Goal: Communication & Community: Answer question/provide support

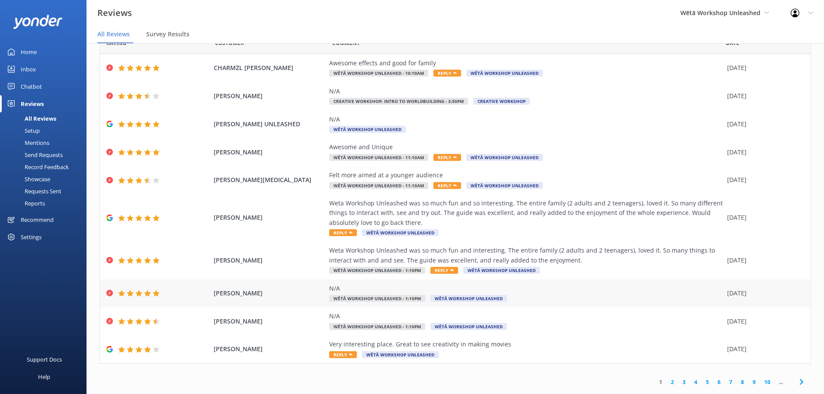
scroll to position [17, 0]
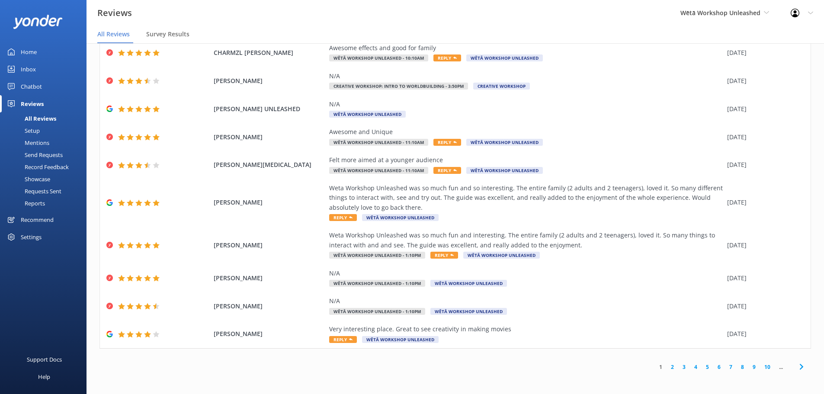
click at [701, 372] on div "1 2 3 4 5 6 7 8 9 10 ..." at bounding box center [731, 366] width 161 height 19
click at [702, 370] on link "5" at bounding box center [708, 367] width 12 height 8
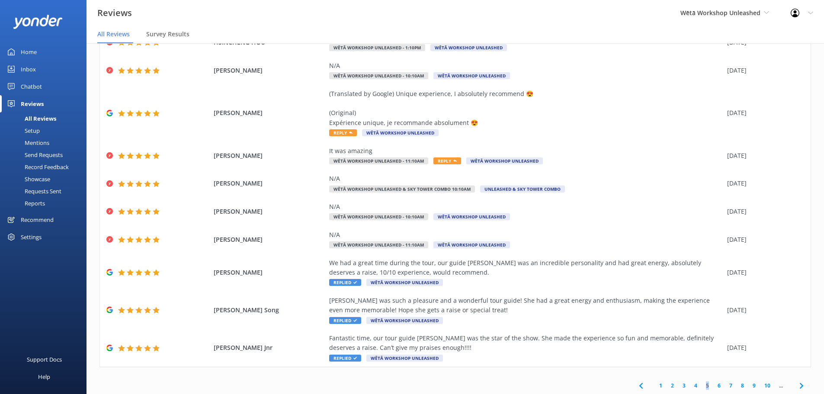
scroll to position [69, 0]
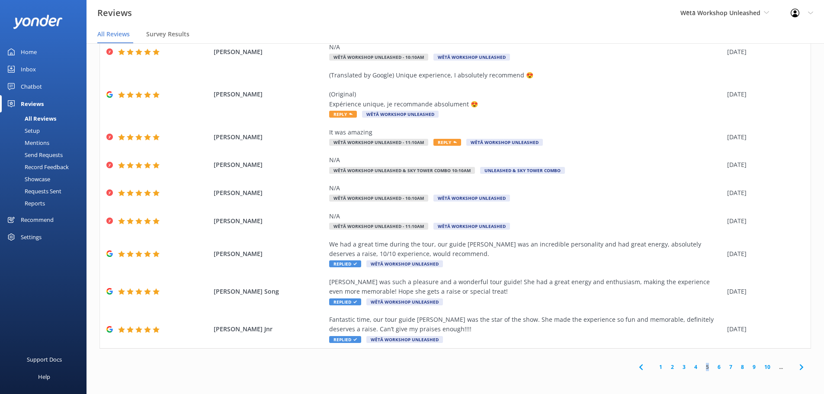
click at [692, 366] on link "4" at bounding box center [696, 367] width 12 height 8
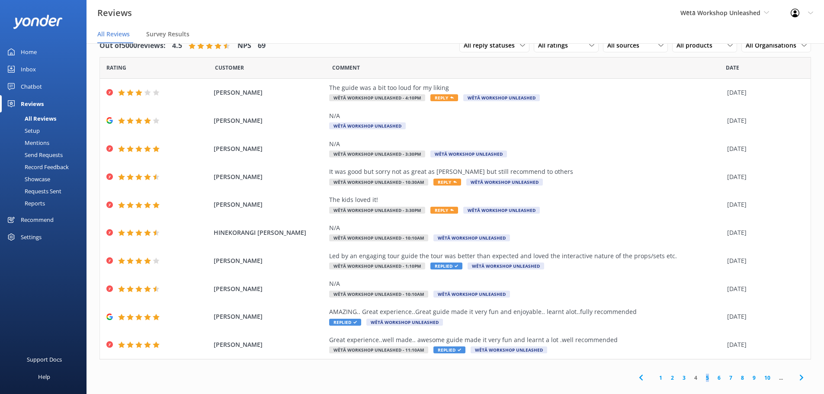
click at [690, 380] on link "4" at bounding box center [696, 378] width 12 height 8
click at [683, 382] on link "3" at bounding box center [685, 378] width 12 height 8
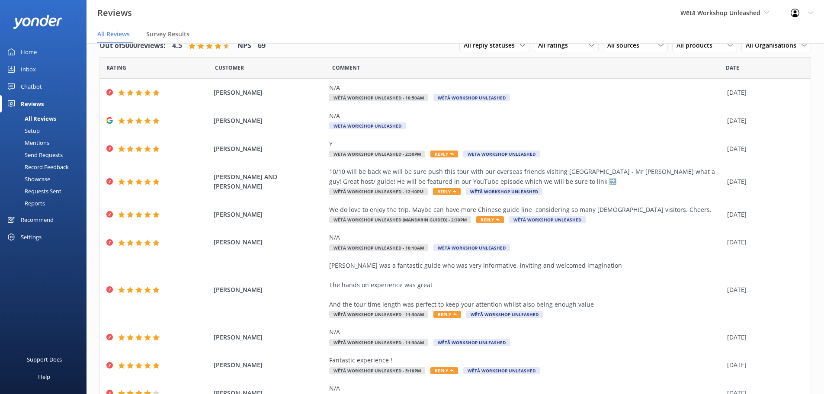
scroll to position [59, 0]
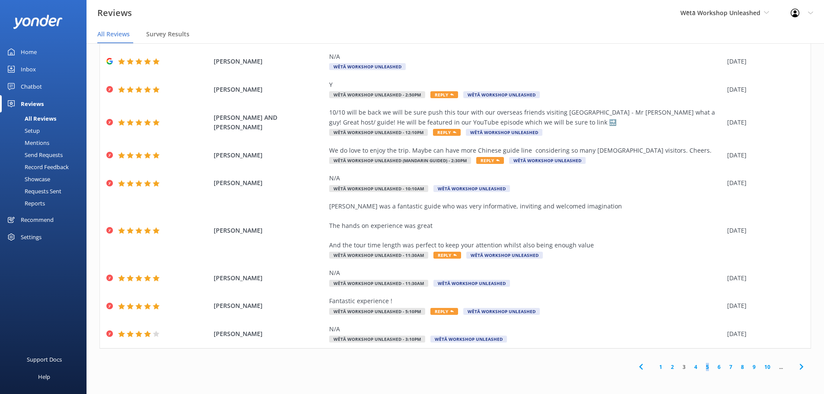
click at [714, 367] on link "6" at bounding box center [720, 367] width 12 height 8
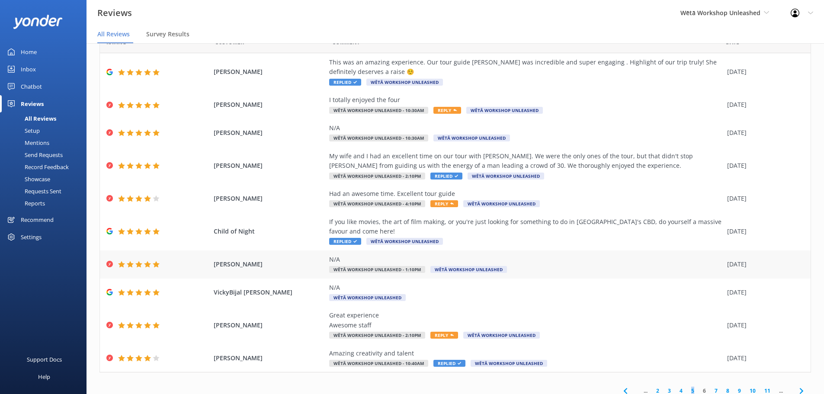
scroll to position [49, 0]
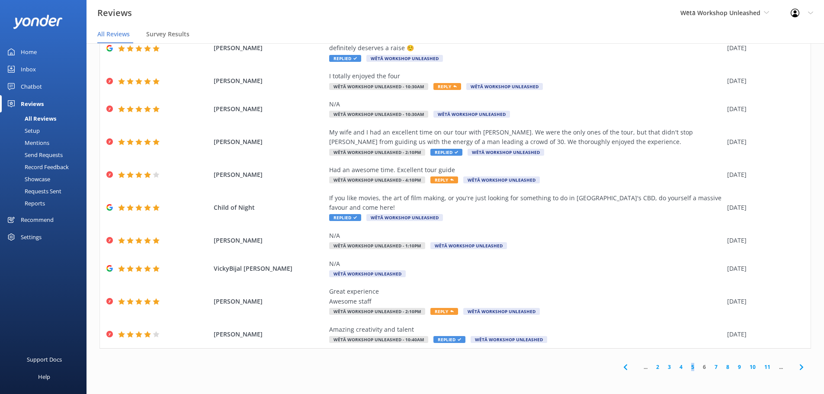
click at [678, 367] on link "4" at bounding box center [682, 367] width 12 height 8
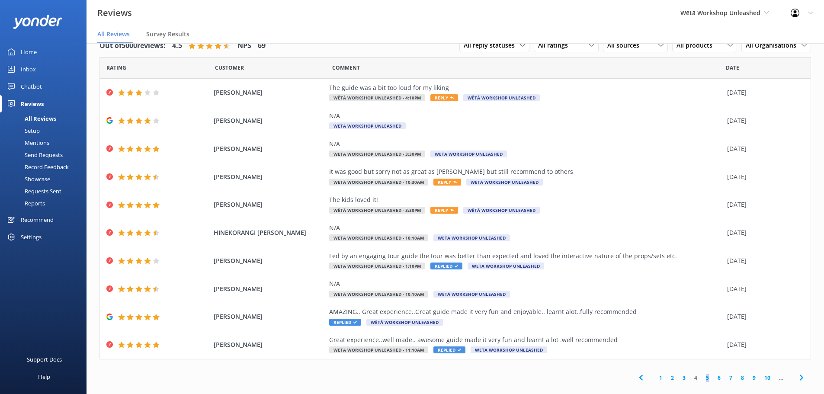
click at [679, 379] on link "3" at bounding box center [685, 378] width 12 height 8
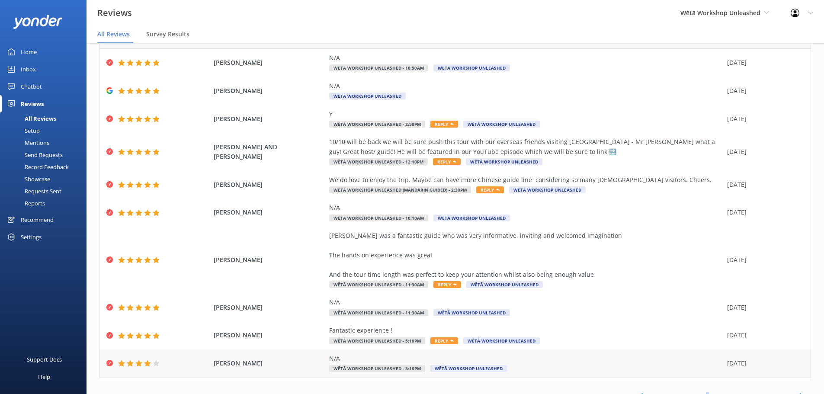
scroll to position [59, 0]
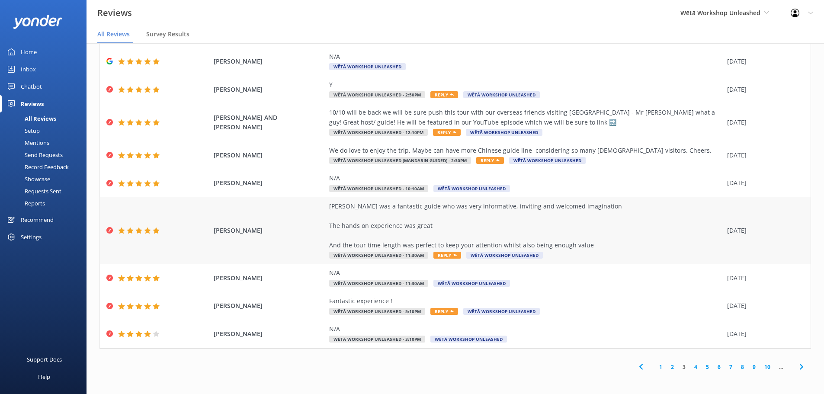
click at [587, 238] on div "[PERSON_NAME] was a fantastic guide who was very informative, inviting and welc…" at bounding box center [526, 226] width 394 height 48
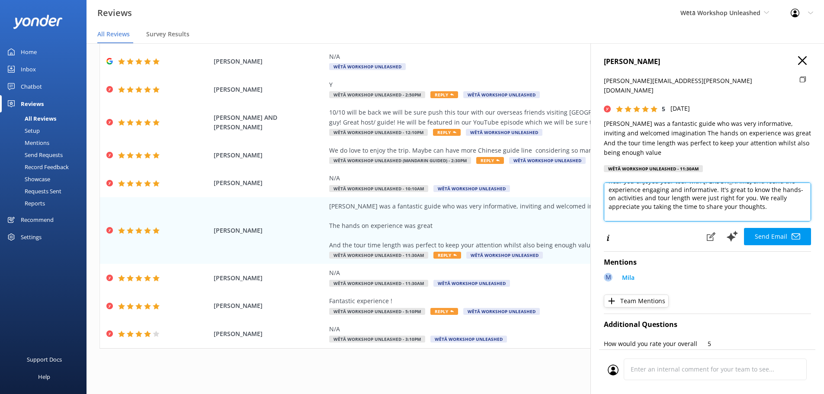
scroll to position [34, 0]
drag, startPoint x: 776, startPoint y: 192, endPoint x: 720, endPoint y: 182, distance: 56.7
click at [720, 183] on textarea "Kia [PERSON_NAME], Thank you so much for your wonderful feedback! We're delight…" at bounding box center [707, 202] width 207 height 39
click at [739, 190] on textarea "Kia [PERSON_NAME], Thank you so much for your wonderful feedback! We're delight…" at bounding box center [707, 202] width 207 height 39
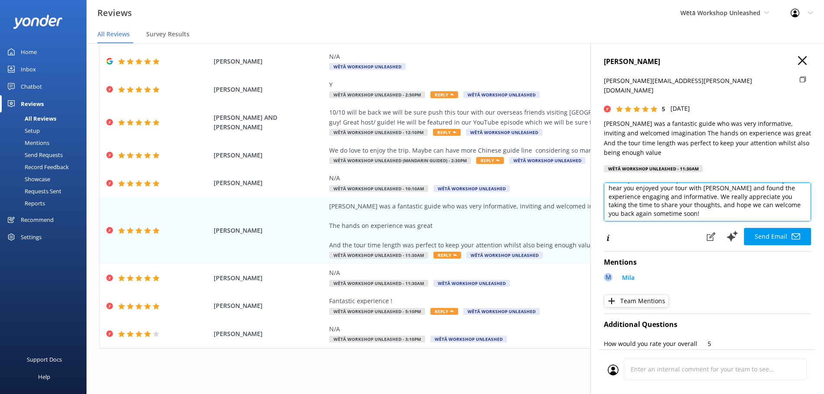
scroll to position [55, 0]
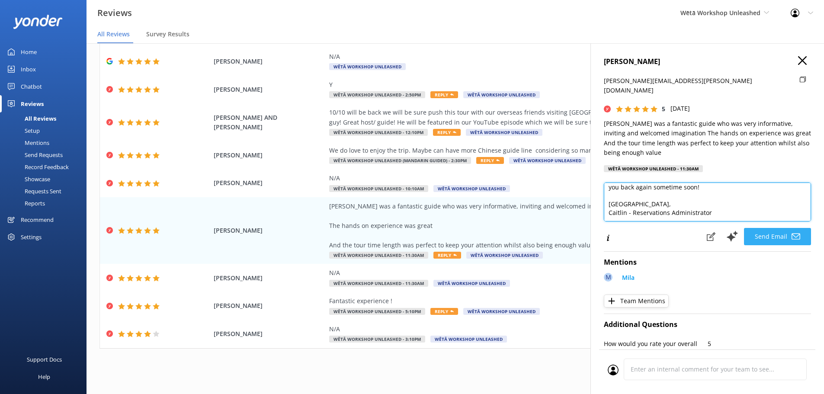
type textarea "Kia [PERSON_NAME], Thank you so much for your wonderful feedback! We're delight…"
click at [763, 232] on button "Send Email" at bounding box center [777, 236] width 67 height 17
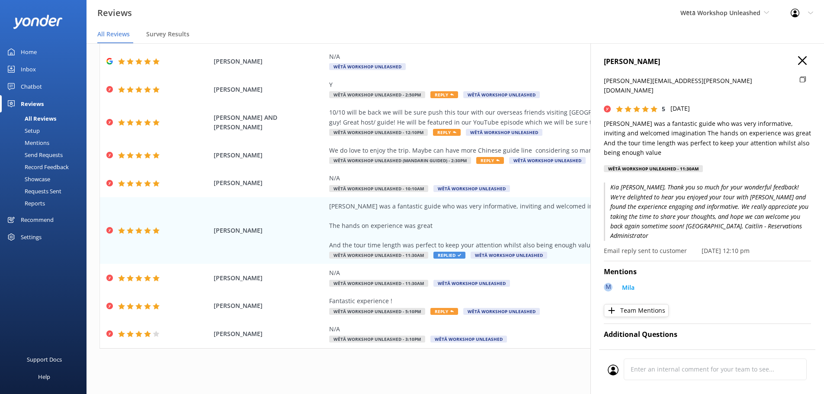
click at [804, 61] on h4 "[PERSON_NAME]" at bounding box center [707, 61] width 207 height 11
click at [789, 64] on h4 "[PERSON_NAME]" at bounding box center [707, 61] width 207 height 11
click at [792, 61] on h4 "[PERSON_NAME]" at bounding box center [707, 61] width 207 height 11
click at [801, 60] on h4 "[PERSON_NAME]" at bounding box center [707, 61] width 207 height 11
click at [799, 58] on icon "button" at bounding box center [803, 60] width 9 height 9
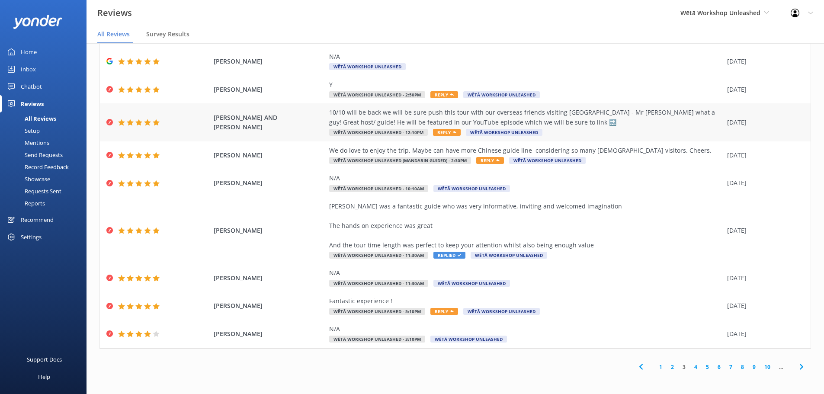
click at [694, 122] on div "10/10 will be back we will be sure push this tour with our overseas friends vis…" at bounding box center [526, 117] width 394 height 19
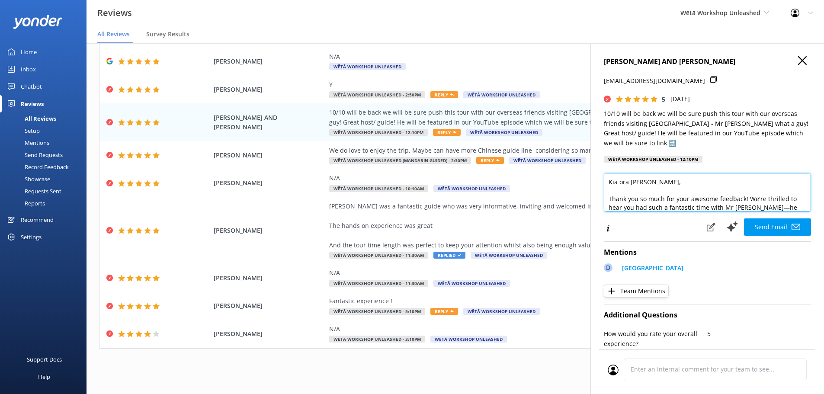
click at [731, 205] on textarea "Kia ora [PERSON_NAME], Thank you so much for your awesome feedback! We're thril…" at bounding box center [707, 192] width 207 height 39
click at [748, 209] on textarea "Kia ora [PERSON_NAME], Thank you so much for your awesome feedback! We're thril…" at bounding box center [707, 192] width 207 height 39
click at [747, 209] on textarea "Kia ora [PERSON_NAME], Thank you so much for your awesome feedback! We're thril…" at bounding box center [707, 192] width 207 height 39
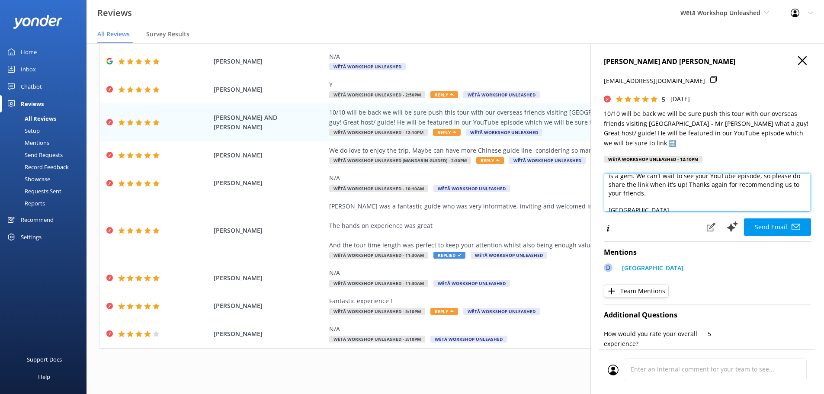
scroll to position [12, 0]
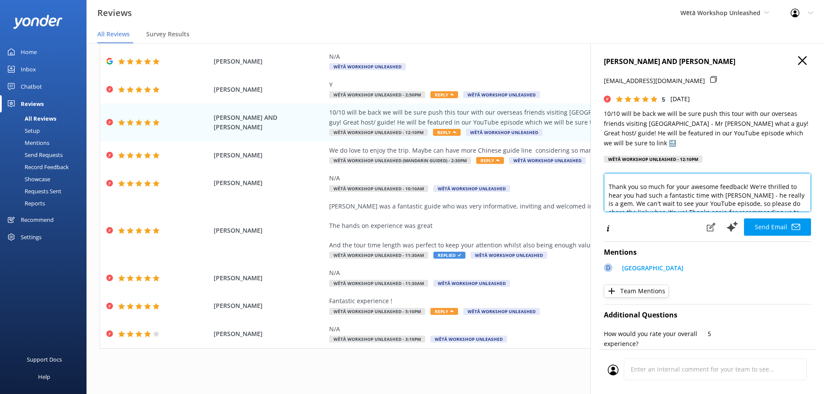
drag, startPoint x: 744, startPoint y: 206, endPoint x: 619, endPoint y: 202, distance: 125.2
click at [619, 202] on textarea "Kia ora [PERSON_NAME], Thank you so much for your awesome feedback! We're thril…" at bounding box center [707, 192] width 207 height 39
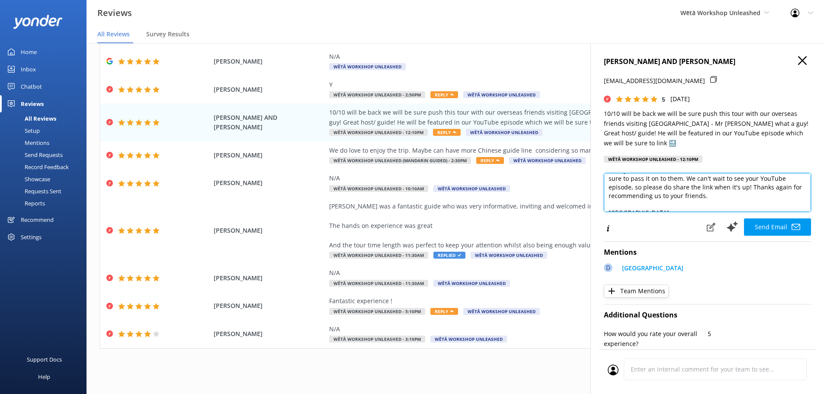
scroll to position [32, 0]
click at [768, 186] on textarea "Kia ora [PERSON_NAME], Thank you so much for your awesome feedback! We're thril…" at bounding box center [707, 192] width 207 height 39
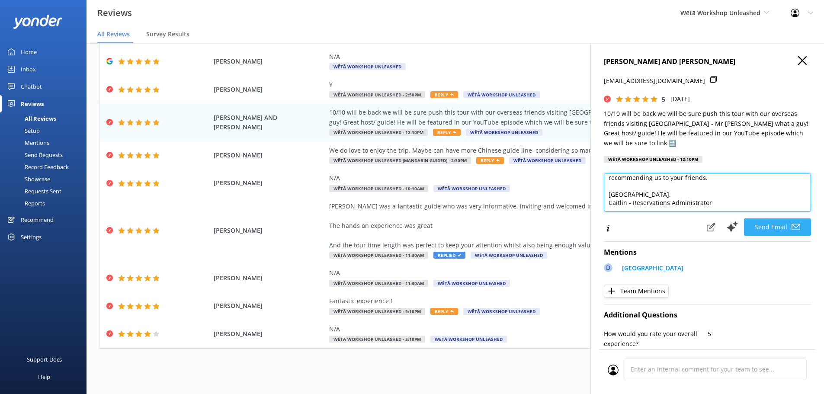
type textarea "Kia ora [PERSON_NAME], Thank you so much for your awesome feedback! We're thril…"
click at [764, 227] on button "Send Email" at bounding box center [777, 227] width 67 height 17
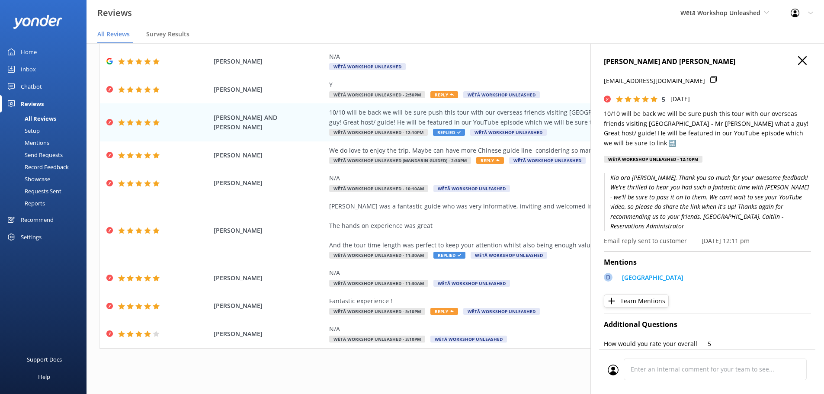
click at [799, 61] on icon "button" at bounding box center [803, 60] width 9 height 9
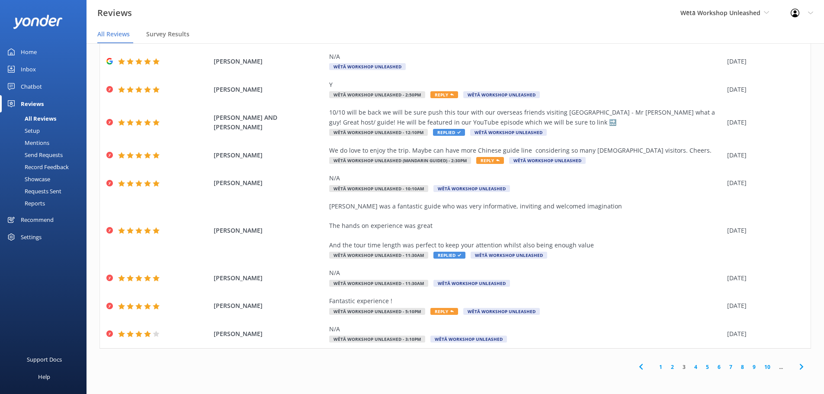
click at [667, 368] on link "2" at bounding box center [673, 367] width 12 height 8
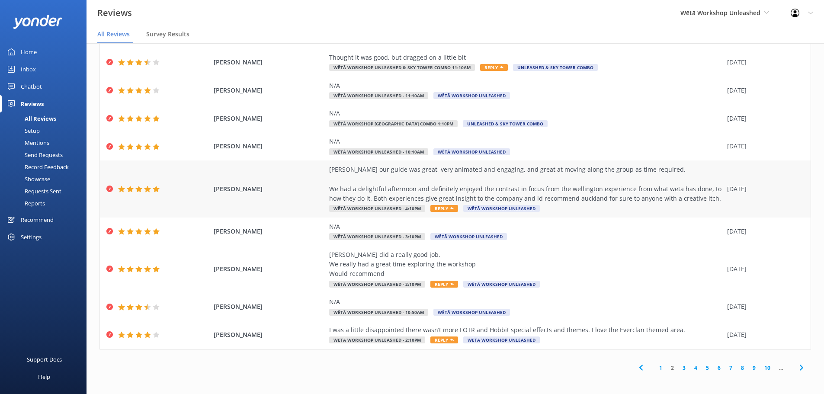
scroll to position [59, 0]
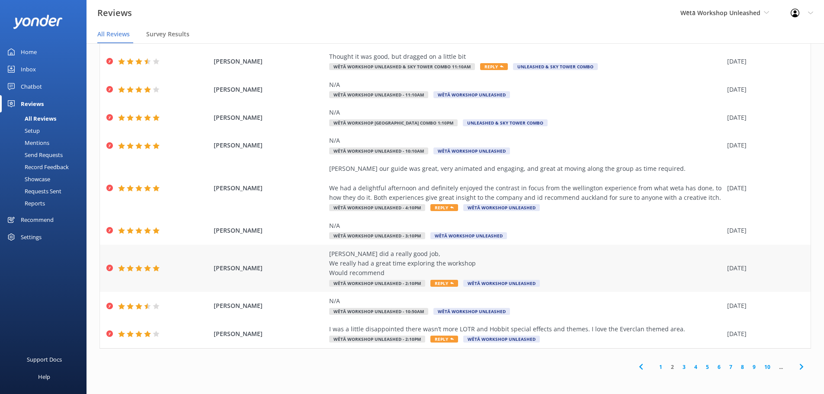
click at [545, 270] on div "[PERSON_NAME] did a really good job, We really had a great time exploring the w…" at bounding box center [526, 263] width 394 height 29
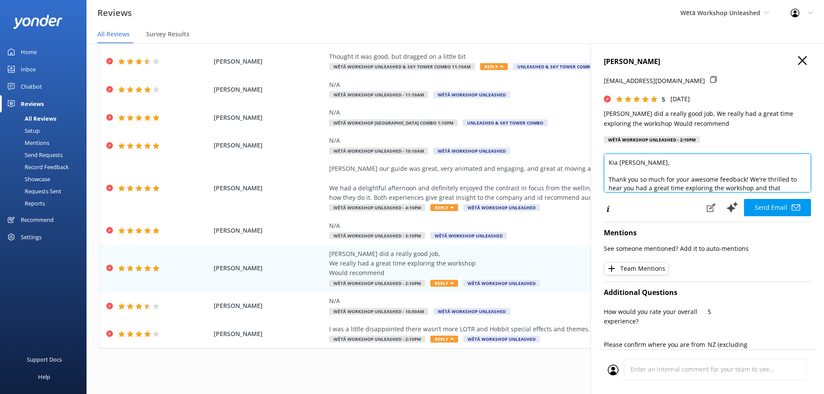
click at [787, 189] on textarea "Kia [PERSON_NAME], Thank you so much for your awesome feedback! We're thrilled …" at bounding box center [707, 173] width 207 height 39
click at [790, 188] on textarea "Kia [PERSON_NAME], Thank you so much for your awesome feedback! We're thrilled …" at bounding box center [707, 173] width 207 height 39
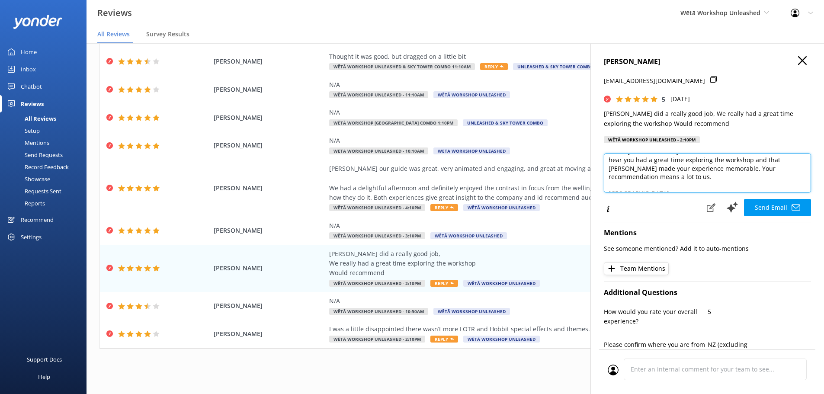
scroll to position [30, 0]
click at [707, 166] on textarea "Kia [PERSON_NAME], Thank you so much for your awesome feedback! We're thrilled …" at bounding box center [707, 173] width 207 height 39
click at [737, 177] on textarea "Kia [PERSON_NAME], Thank you so much for your awesome feedback! We're thrilled …" at bounding box center [707, 173] width 207 height 39
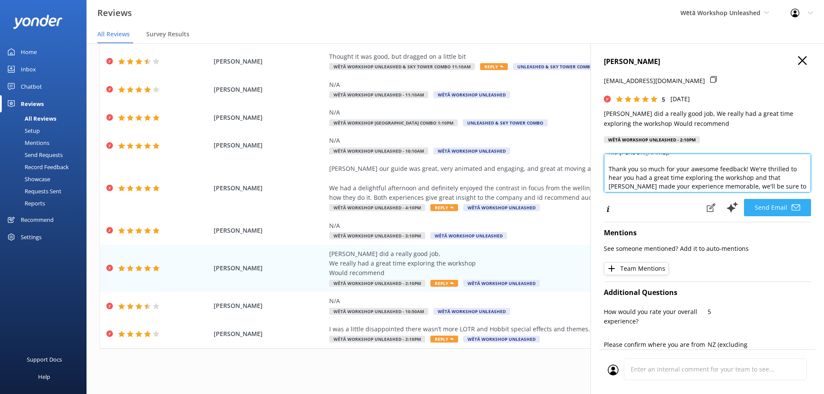
scroll to position [0, 0]
type textarea "Kia [PERSON_NAME], Thank you so much for your awesome feedback! We're thrilled …"
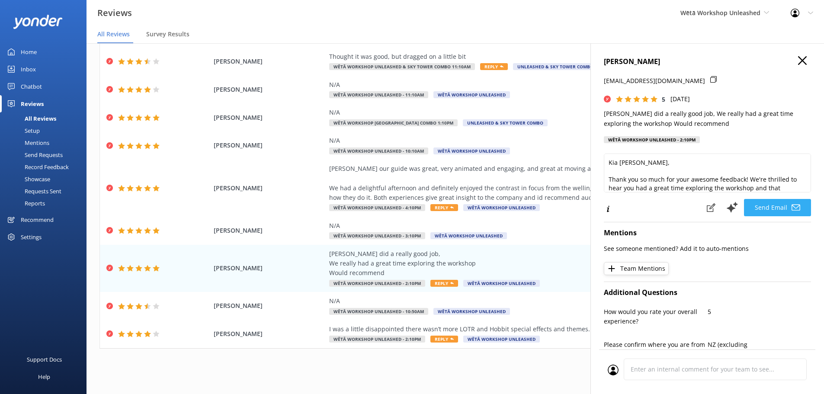
click at [765, 207] on button "Send Email" at bounding box center [777, 207] width 67 height 17
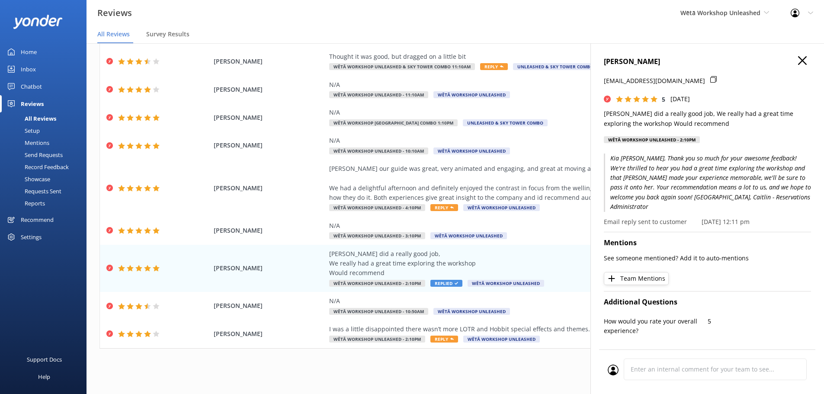
click at [799, 60] on use "button" at bounding box center [803, 60] width 9 height 9
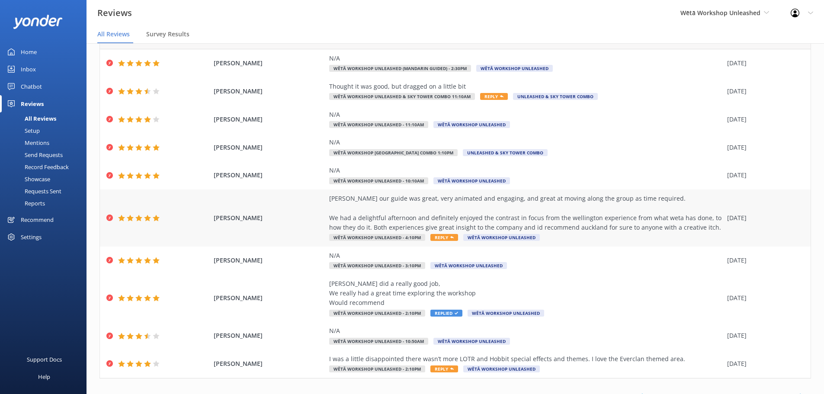
scroll to position [16, 0]
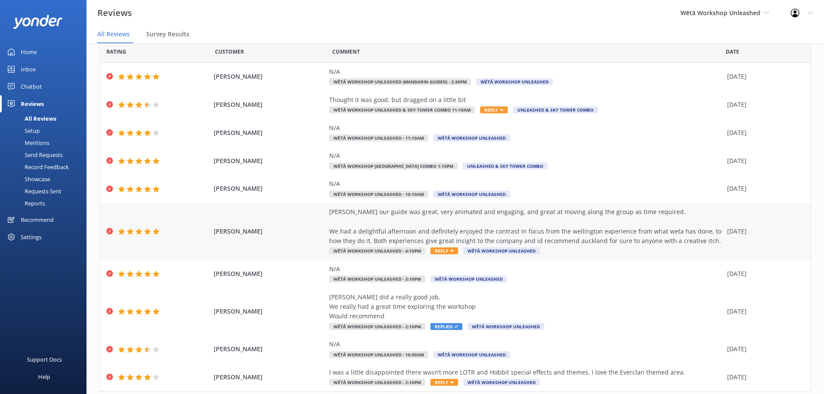
click at [535, 228] on div "[PERSON_NAME] our guide was great, very animated and engaging, and great at mov…" at bounding box center [526, 226] width 394 height 39
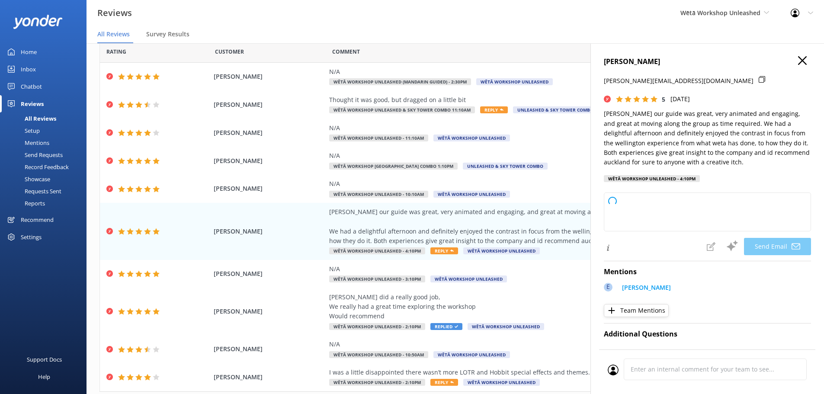
type textarea "Kia [PERSON_NAME], Thank you so much for your awesome feedback! We're thrilled …"
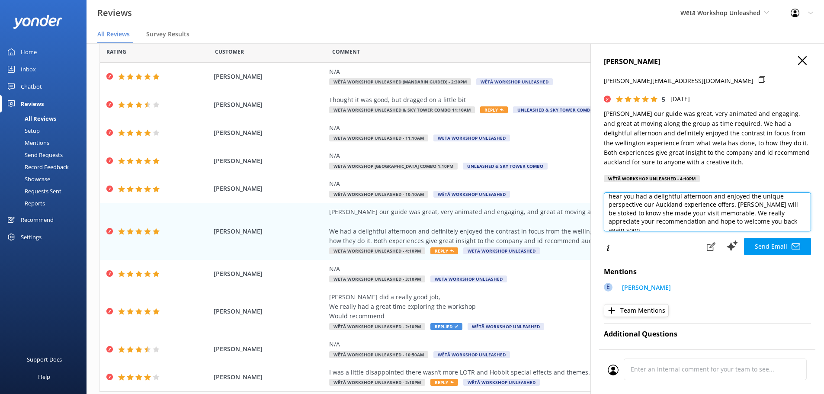
scroll to position [40, 0]
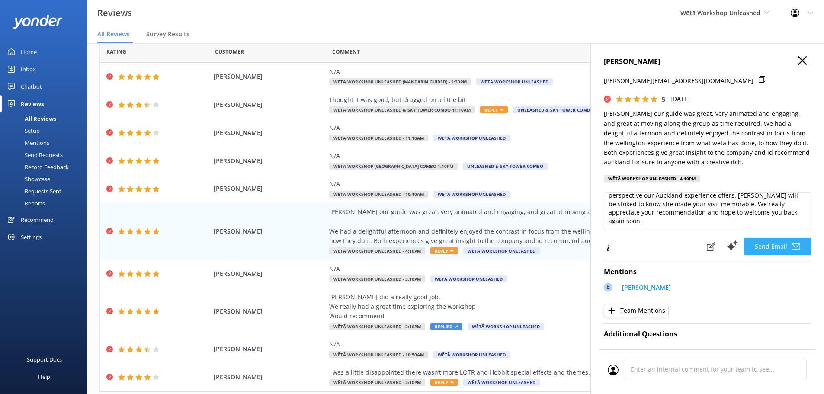
click at [794, 248] on use at bounding box center [796, 246] width 9 height 6
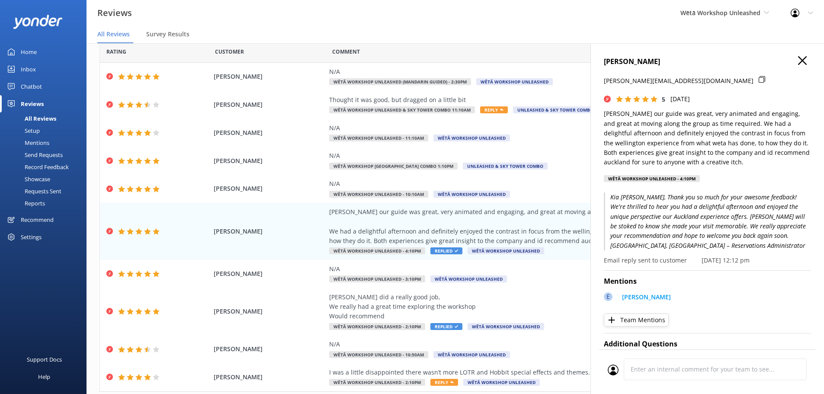
click at [799, 62] on icon "button" at bounding box center [803, 60] width 9 height 9
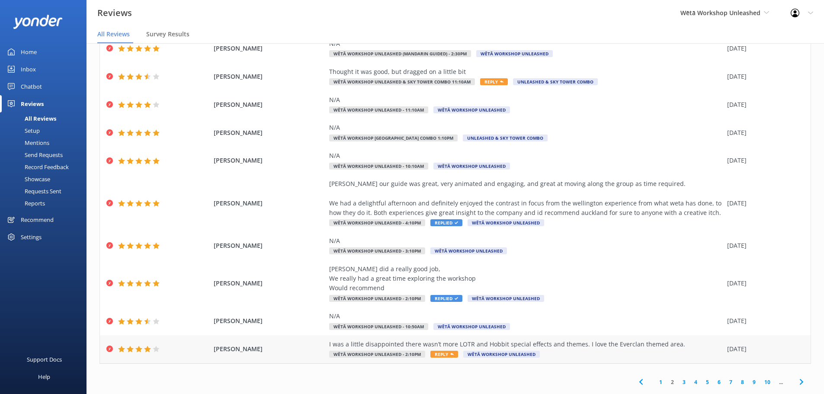
scroll to position [59, 0]
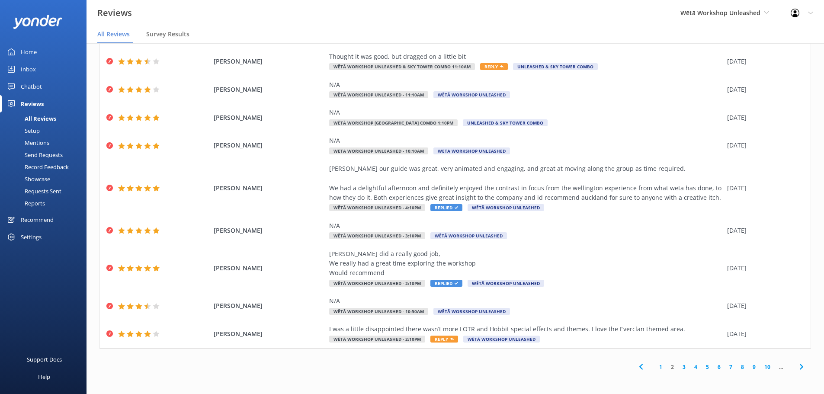
click at [656, 368] on link "1" at bounding box center [661, 367] width 12 height 8
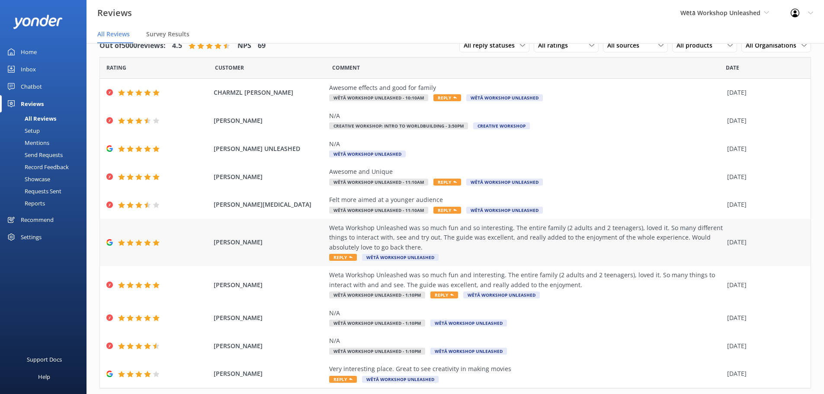
click at [531, 237] on div "Weta Workshop Unleashed was so much fun and so interesting. The entire family (…" at bounding box center [526, 237] width 394 height 29
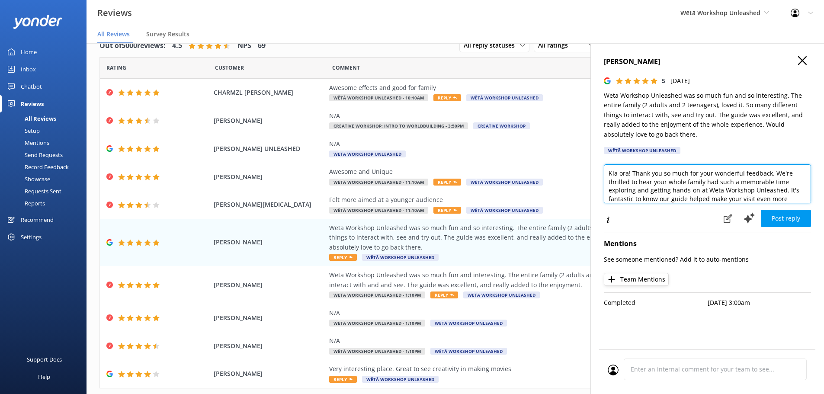
click at [631, 175] on textarea "Kia ora! Thank you so much for your wonderful feedback. We're thrilled to hear …" at bounding box center [707, 183] width 207 height 39
click at [628, 174] on textarea "Kia ora! Thank you so much for your wonderful feedback. We're thrilled to hear …" at bounding box center [707, 183] width 207 height 39
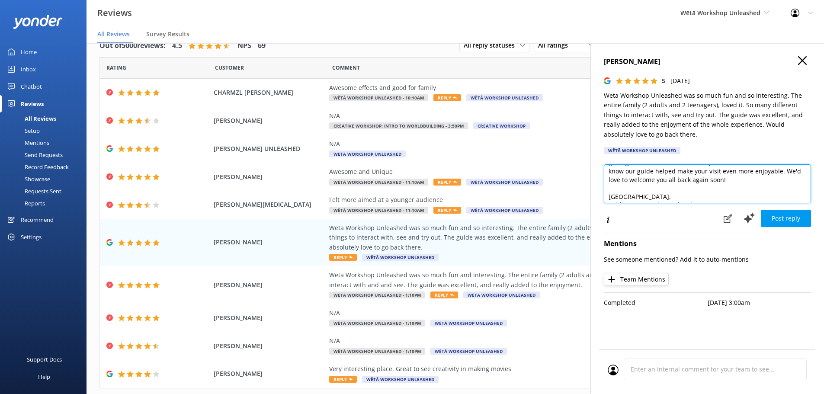
scroll to position [55, 0]
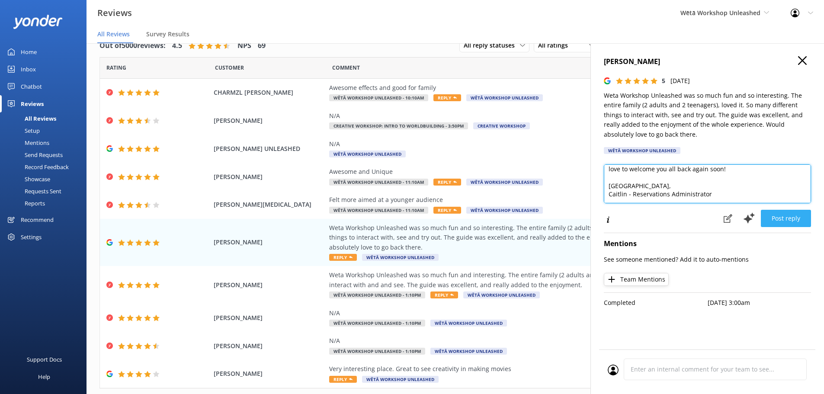
type textarea "Kia ora [PERSON_NAME]! Thank you so much for your wonderful feedback. We're thr…"
click at [802, 216] on button "Post reply" at bounding box center [786, 218] width 50 height 17
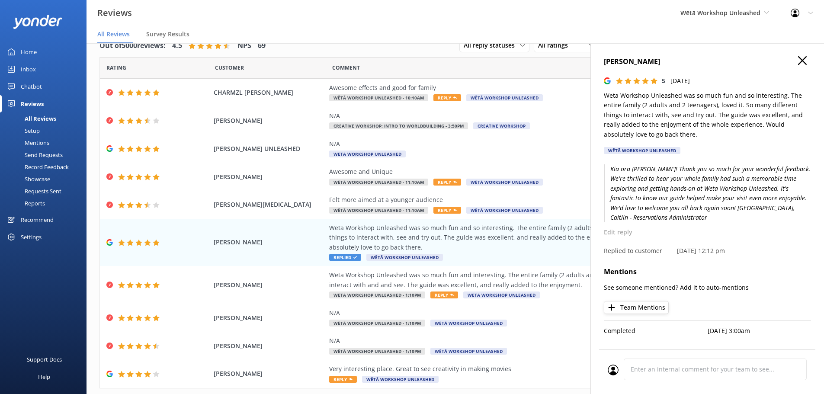
click at [808, 61] on h4 "[PERSON_NAME]" at bounding box center [707, 61] width 207 height 11
click at [803, 61] on use "button" at bounding box center [803, 60] width 9 height 9
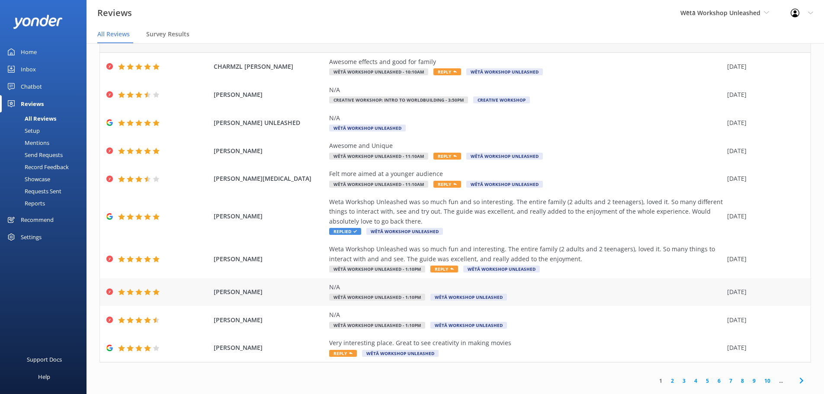
scroll to position [40, 0]
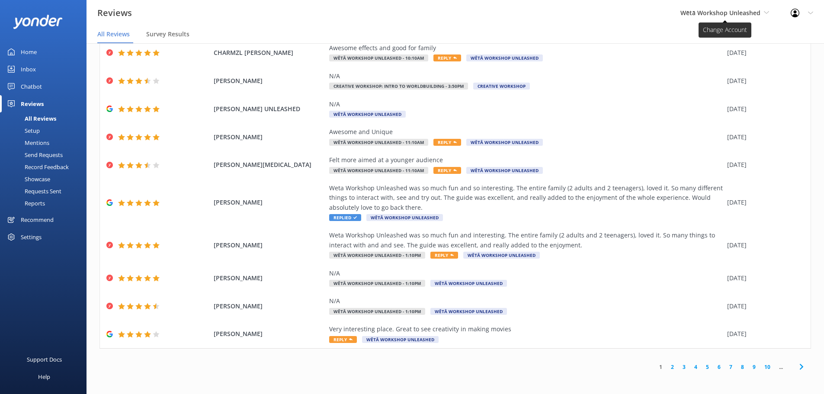
click at [753, 11] on span "Wētā Workshop Unleashed" at bounding box center [721, 13] width 80 height 8
click at [731, 40] on link "Wētā Workshop" at bounding box center [713, 36] width 87 height 21
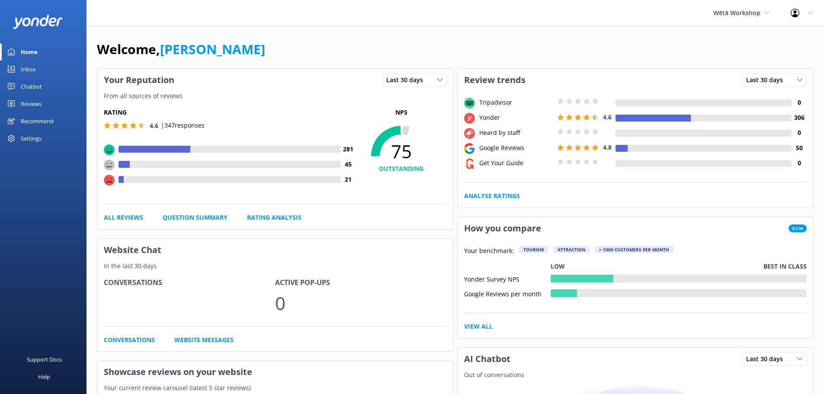
click at [38, 104] on div "Reviews" at bounding box center [31, 103] width 21 height 17
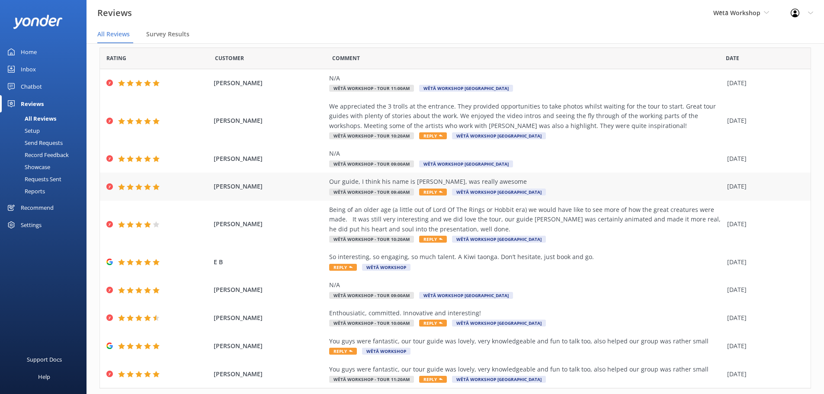
scroll to position [49, 0]
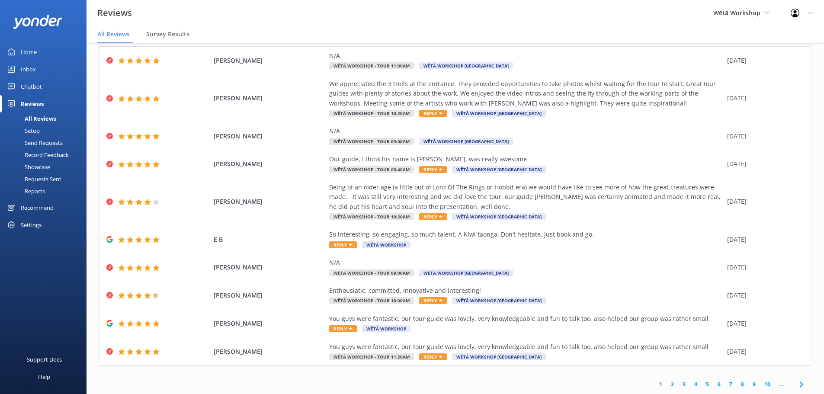
click at [682, 385] on link "3" at bounding box center [685, 384] width 12 height 8
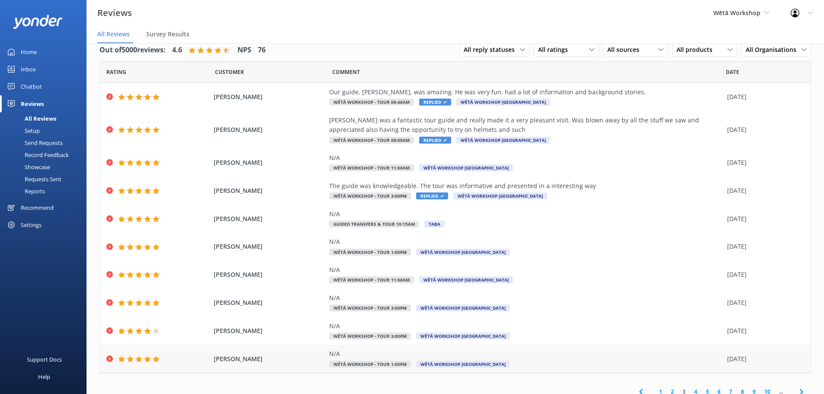
scroll to position [20, 0]
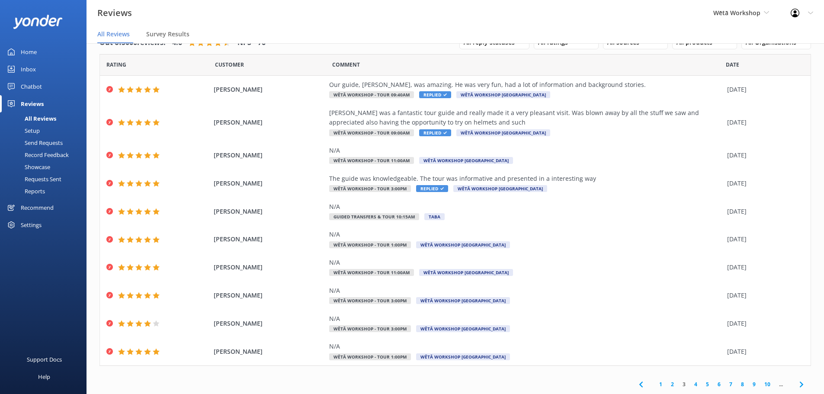
click at [656, 383] on link "1" at bounding box center [661, 384] width 12 height 8
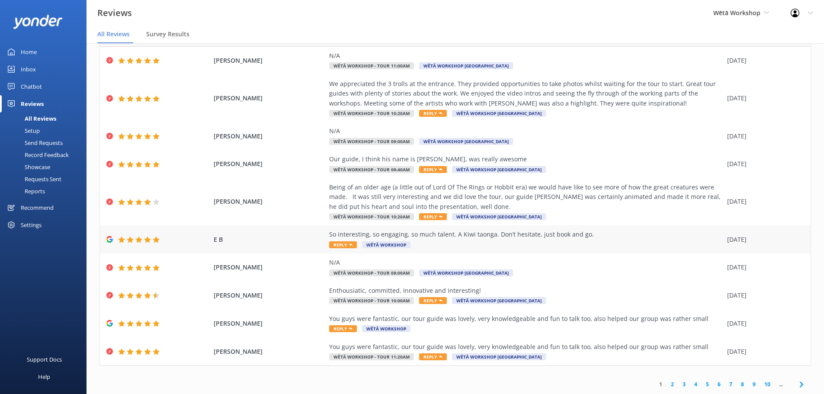
scroll to position [17, 0]
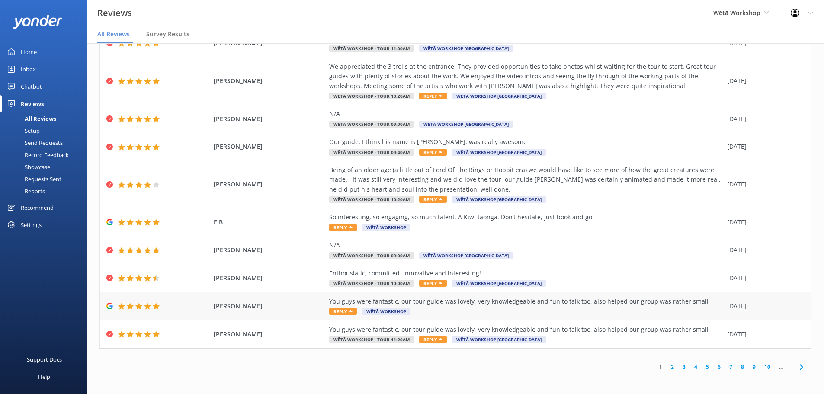
click at [563, 309] on div "You guys were fantastic, our tour guide was lovely, very knowledgeable and fun …" at bounding box center [526, 306] width 394 height 19
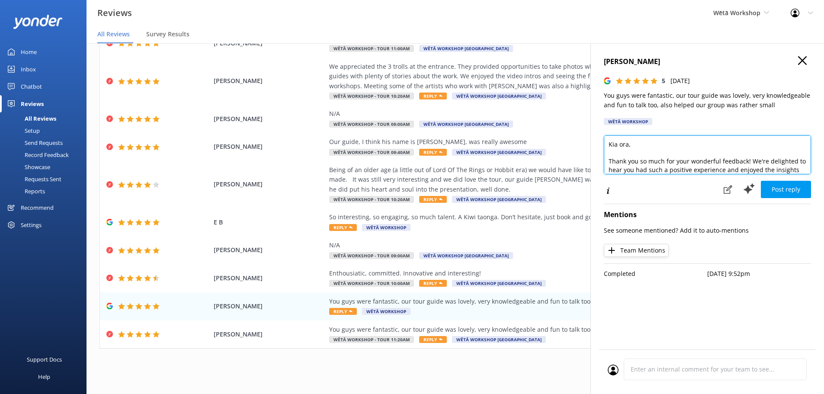
click at [627, 145] on textarea "Kia ora, Thank you so much for your wonderful feedback! We're delighted to hear…" at bounding box center [707, 154] width 207 height 39
click at [635, 143] on textarea "Kia ora JAck, Thank you so much for your wonderful feedback! We're delighted to…" at bounding box center [707, 154] width 207 height 39
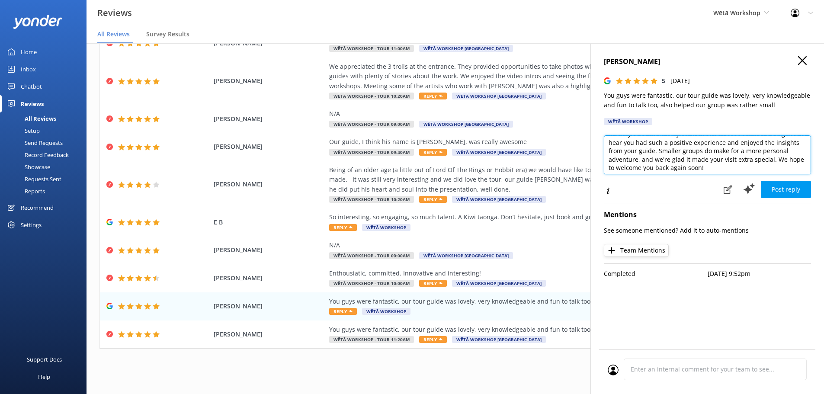
scroll to position [55, 0]
click at [713, 162] on textarea "Kia ora Jack, Thank you so much for your wonderful feedback! We're delighted to…" at bounding box center [707, 154] width 207 height 39
click at [715, 151] on textarea "Kia ora Jack, Thank you so much for your wonderful feedback! We're delighted to…" at bounding box center [707, 154] width 207 height 39
click at [722, 140] on textarea "Kia ora Jack, Thank you so much for your wonderful feedback! We're delighted to…" at bounding box center [707, 154] width 207 height 39
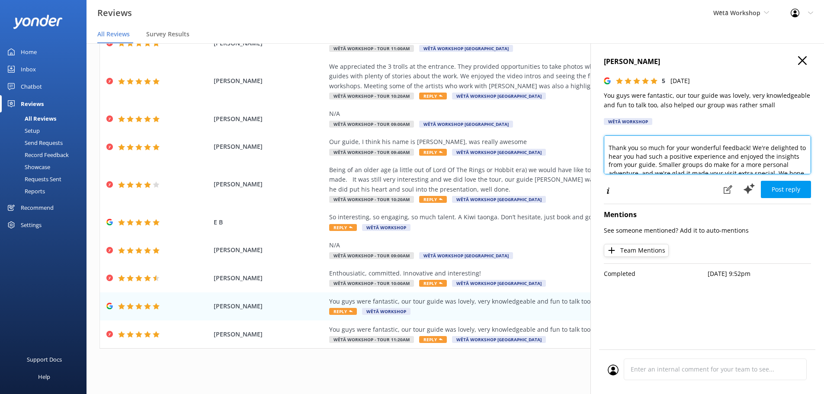
drag, startPoint x: 770, startPoint y: 149, endPoint x: 659, endPoint y: 163, distance: 112.5
click at [659, 163] on textarea "Kia ora Jack, Thank you so much for your wonderful feedback! We're delighted to…" at bounding box center [707, 154] width 207 height 39
type textarea "Kia ora Jack, Thank you so much for your wonderful feedback! We're delighted to…"
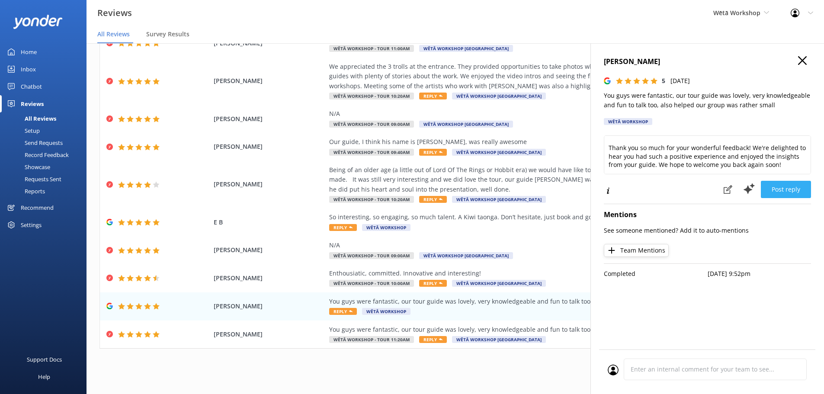
click at [774, 188] on button "Post reply" at bounding box center [786, 189] width 50 height 17
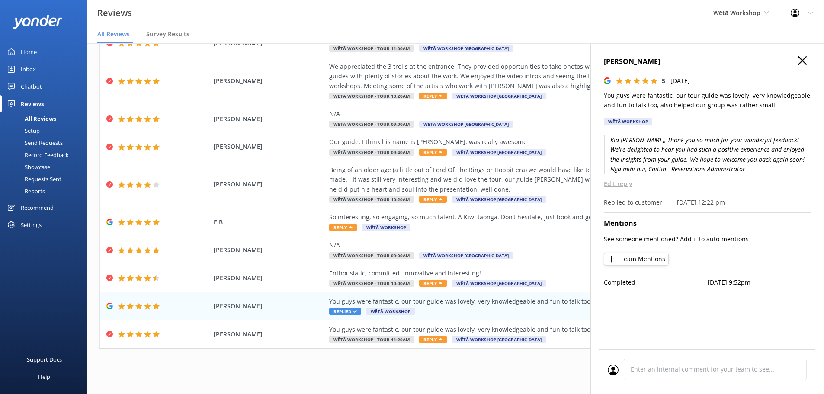
click at [803, 61] on use "button" at bounding box center [803, 60] width 9 height 9
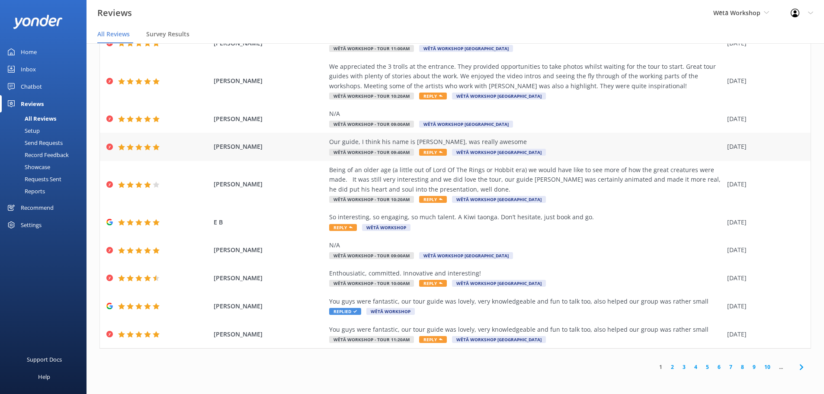
drag, startPoint x: 584, startPoint y: 164, endPoint x: 579, endPoint y: 158, distance: 8.1
click at [580, 158] on div "Rating Customer Comment Date NURIA ABECIA RODRIGUEZ N/A Wētā Workshop - Tour 11…" at bounding box center [456, 178] width 712 height 341
click at [597, 184] on div "Being of an older age (a little out of Lord Of The Rings or Hobbit era) we woul…" at bounding box center [526, 179] width 394 height 29
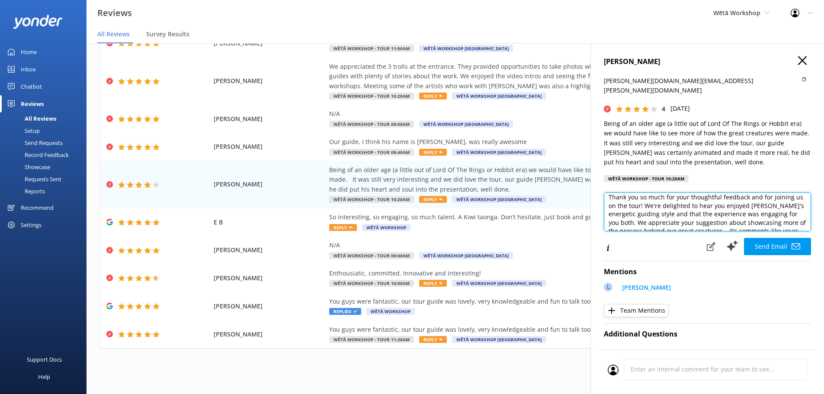
scroll to position [23, 0]
drag, startPoint x: 634, startPoint y: 211, endPoint x: 609, endPoint y: 202, distance: 26.7
click at [609, 202] on textarea "Kia ora Gillian, Thank you so much for your thoughtful feedback and for joining…" at bounding box center [707, 212] width 207 height 39
click at [639, 212] on textarea "Kia ora Gillian, Thank you so much for your thoughtful feedback and for joining…" at bounding box center [707, 212] width 207 height 39
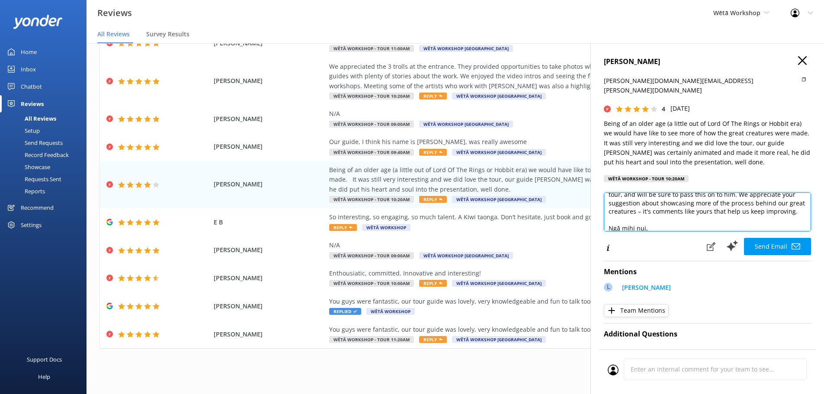
drag, startPoint x: 699, startPoint y: 212, endPoint x: 654, endPoint y: 203, distance: 45.4
click at [654, 203] on textarea "Kia ora Gillian, Thank you so much for your thoughtful feedback and for joining…" at bounding box center [707, 212] width 207 height 39
drag, startPoint x: 750, startPoint y: 203, endPoint x: 642, endPoint y: 193, distance: 109.2
click at [642, 193] on textarea "Kia ora Gillian, Thank you so much for your thoughtful feedback and for joining…" at bounding box center [707, 212] width 207 height 39
type textarea "Kia ora Gillian, Thank you so much for your thoughtful feedback and for joining…"
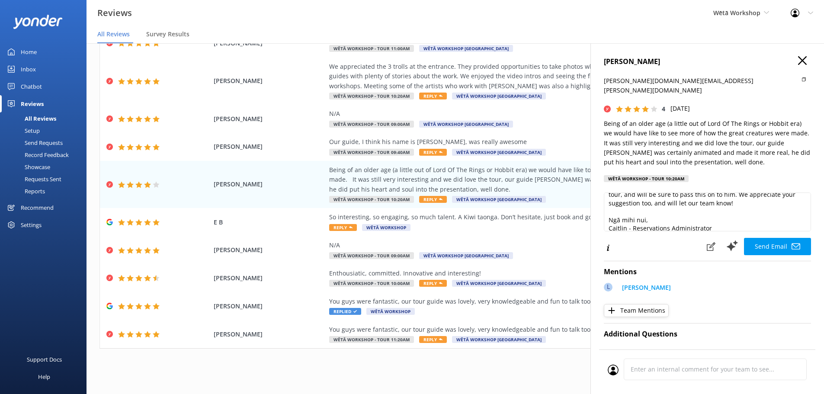
click at [753, 226] on div "Kia ora Gillian, Thank you so much for your thoughtful feedback and for joining…" at bounding box center [707, 215] width 207 height 45
click at [758, 238] on button "Send Email" at bounding box center [777, 246] width 67 height 17
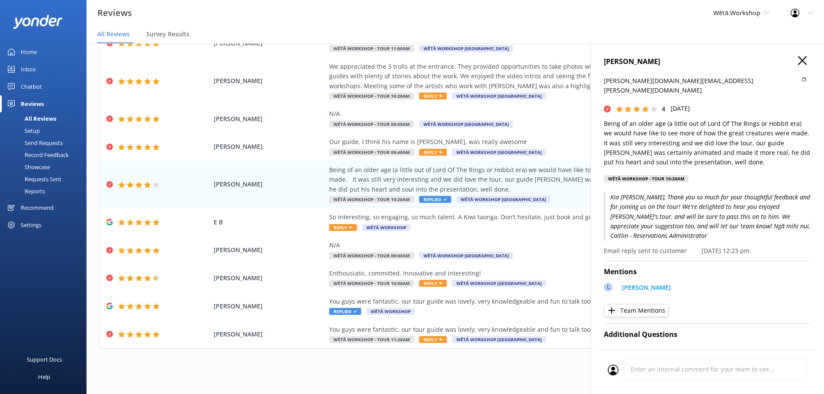
click at [800, 55] on div "GILLIAN O'REILLY jill.lou.nz@gmail.com 4 Sat, 23rd Aug 2025 Being of an older a…" at bounding box center [708, 240] width 234 height 394
click at [799, 58] on icon "button" at bounding box center [803, 60] width 9 height 9
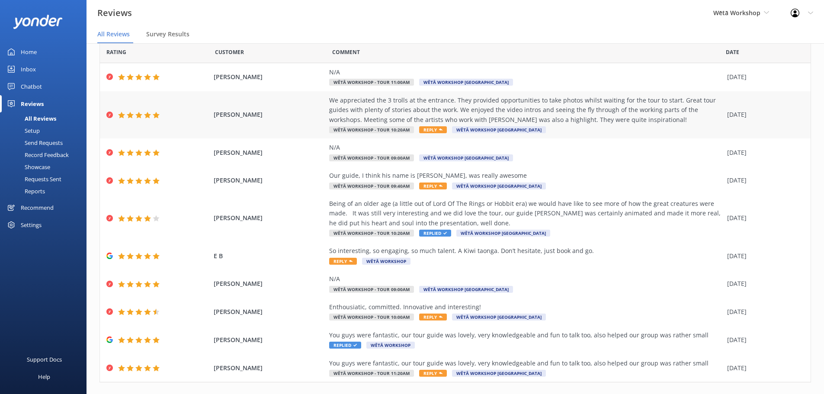
scroll to position [6, 0]
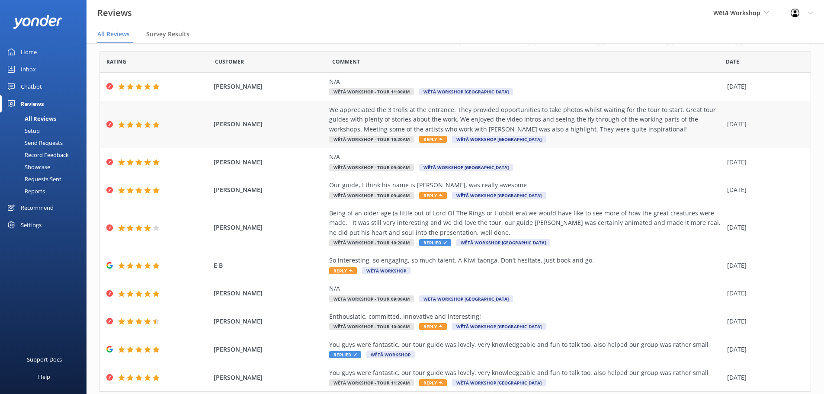
click at [583, 116] on div "We appreciated the 3 trolls at the entrance. They provided opportunities to tak…" at bounding box center [526, 119] width 394 height 29
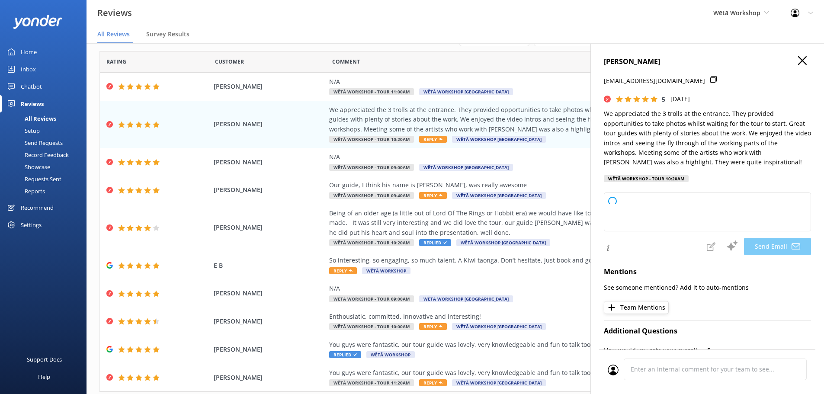
type textarea "Kia ora Kristinn, Thank you so much for your wonderful feedback! We're delighte…"
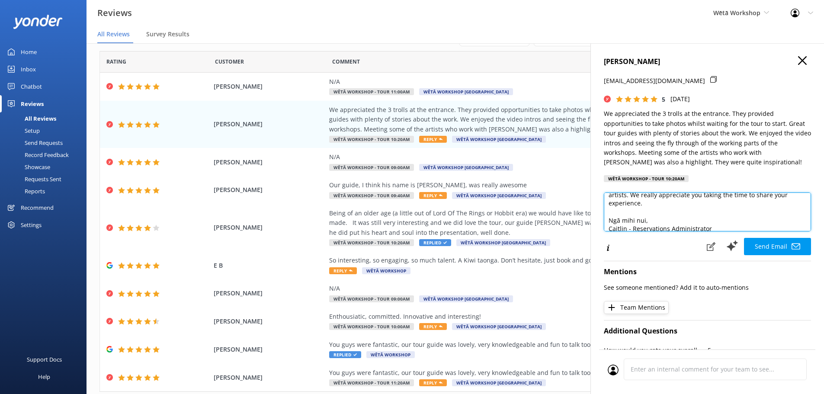
scroll to position [72, 0]
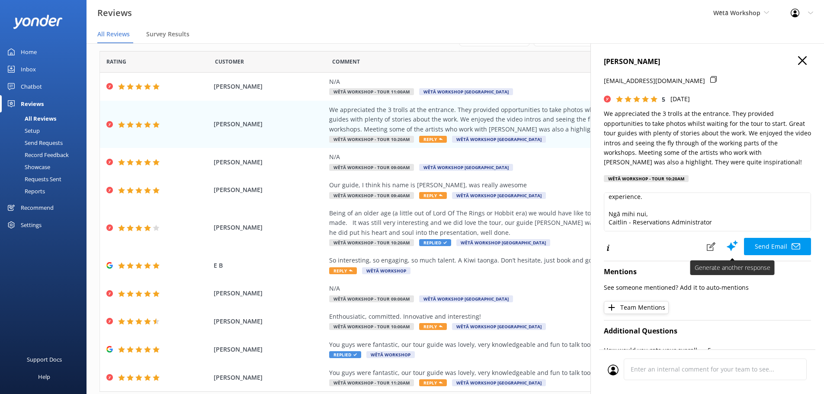
click at [766, 242] on button "Send Email" at bounding box center [777, 246] width 67 height 17
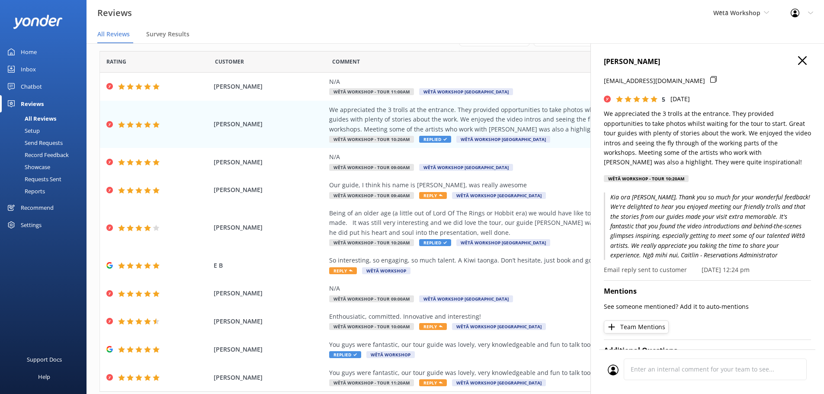
click at [799, 58] on use "button" at bounding box center [803, 60] width 9 height 9
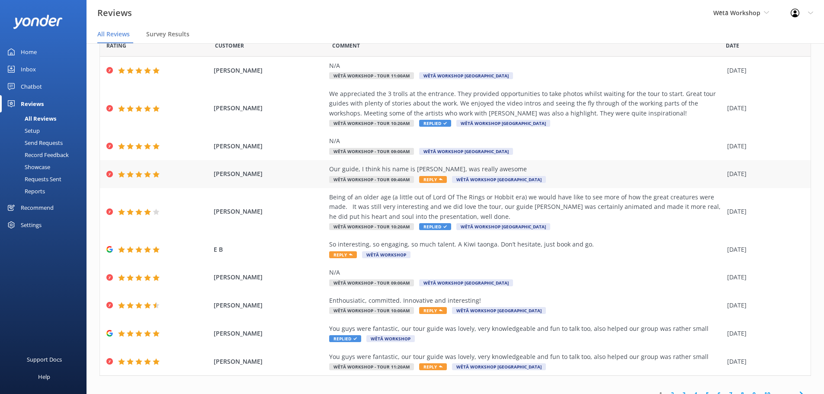
scroll to position [0, 0]
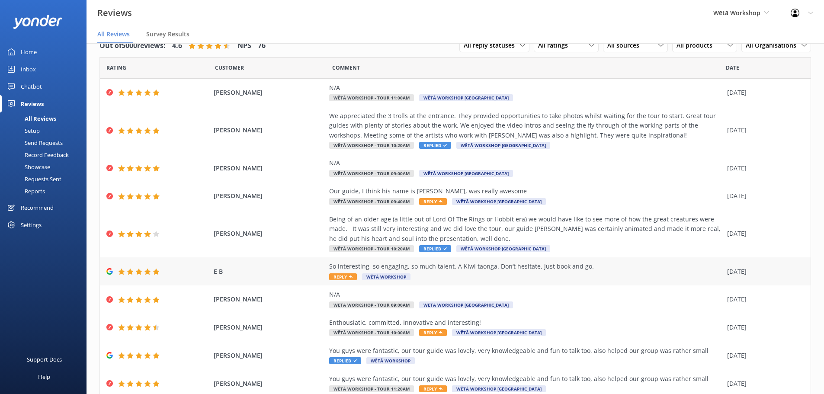
click at [580, 268] on div "So interesting, so engaging, so much talent. A Kiwi taonga. Don’t hesitate, jus…" at bounding box center [526, 267] width 394 height 10
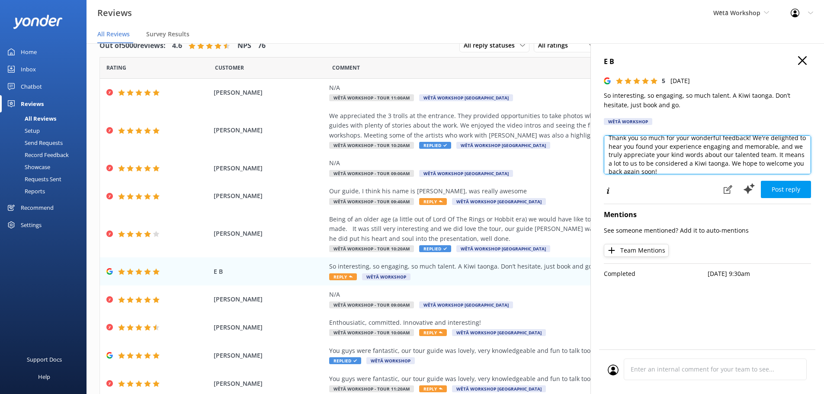
scroll to position [27, 0]
drag, startPoint x: 747, startPoint y: 161, endPoint x: 782, endPoint y: 151, distance: 36.2
click at [782, 151] on textarea "Kia ora, Thank you so much for your wonderful feedback! We're delighted to hear…" at bounding box center [707, 154] width 207 height 39
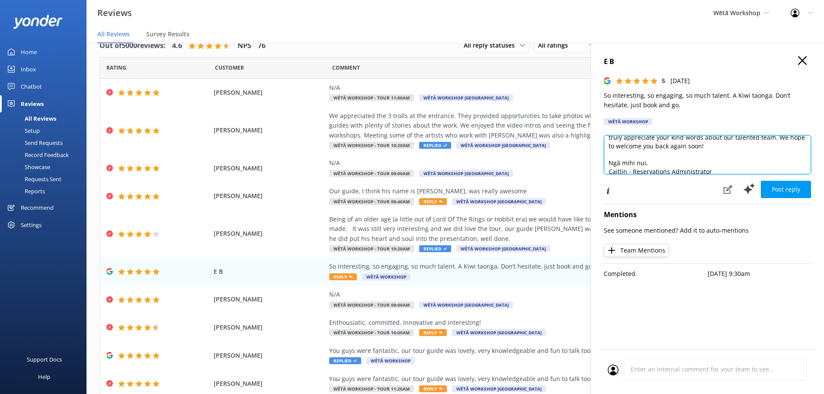
scroll to position [47, 0]
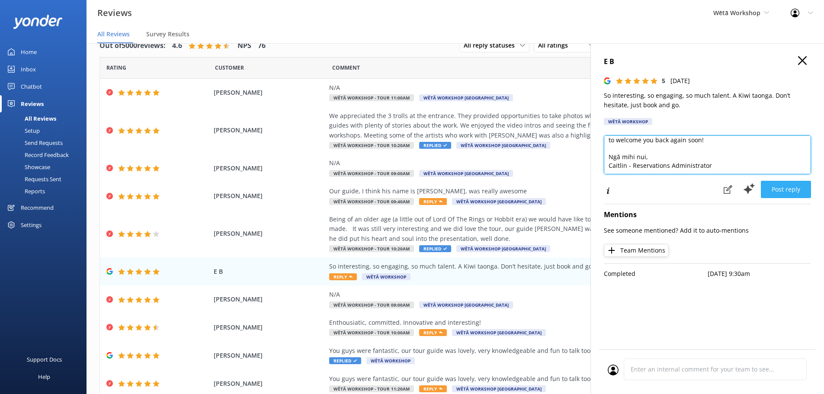
type textarea "Kia ora, Thank you so much for your wonderful feedback! We're delighted to hear…"
click at [794, 195] on button "Post reply" at bounding box center [786, 189] width 50 height 17
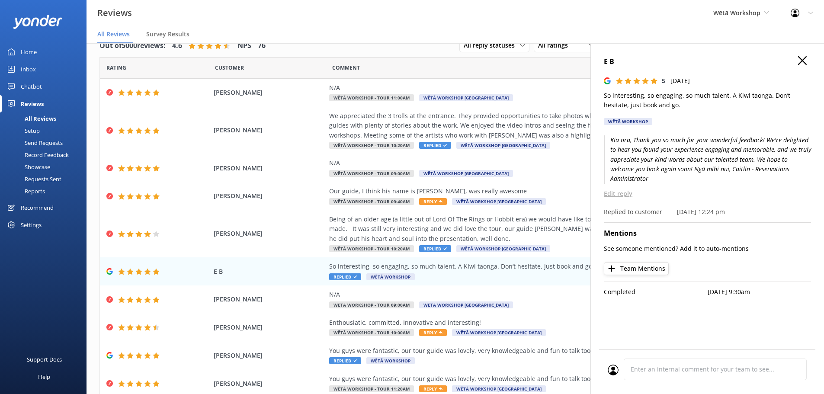
click at [802, 58] on icon "button" at bounding box center [803, 60] width 9 height 9
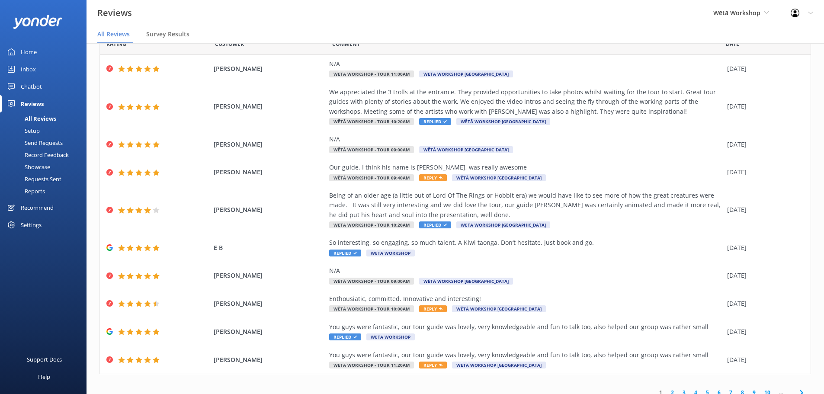
scroll to position [0, 0]
